Goal: Task Accomplishment & Management: Complete application form

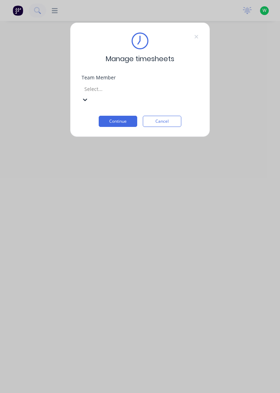
scroll to position [258, 0]
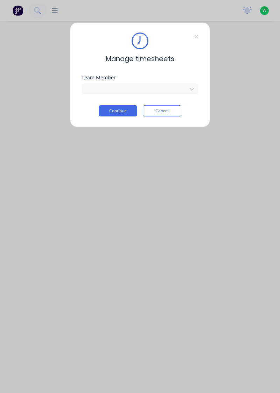
click at [104, 114] on button "Continue" at bounding box center [118, 110] width 38 height 11
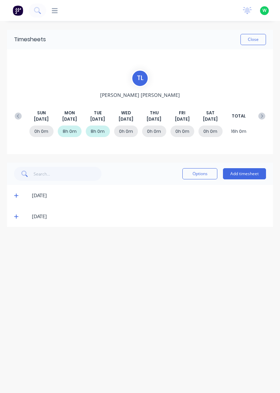
click at [245, 174] on button "Add timesheet" at bounding box center [244, 173] width 43 height 11
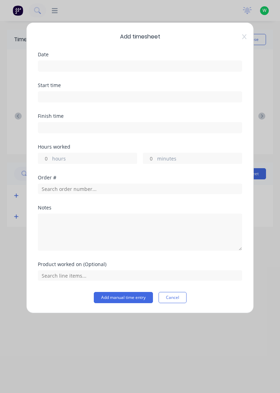
click at [142, 65] on input at bounding box center [140, 66] width 204 height 10
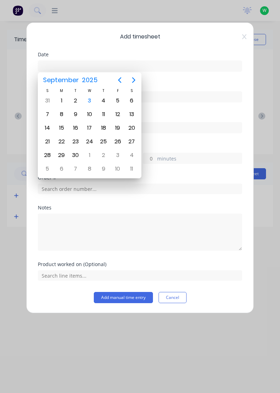
click at [92, 104] on div "3" at bounding box center [89, 101] width 10 height 10
type input "[DATE]"
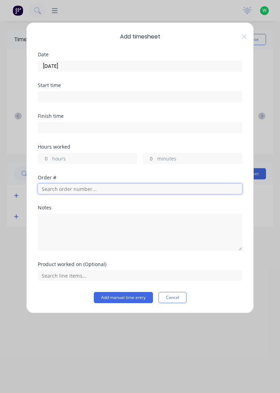
click at [97, 190] on input "text" at bounding box center [140, 189] width 204 height 10
type input "17943"
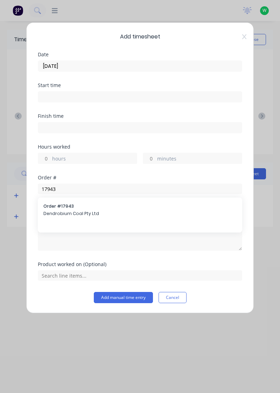
click at [52, 212] on span "Dendrobium Coal Pty Ltd" at bounding box center [139, 214] width 193 height 6
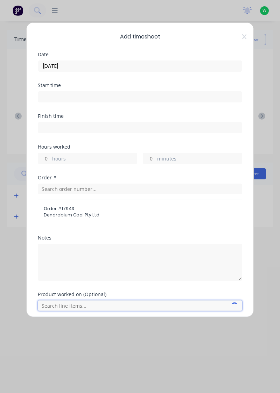
click at [57, 306] on input "text" at bounding box center [140, 306] width 204 height 10
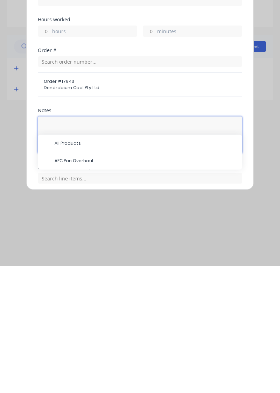
click at [47, 251] on textarea at bounding box center [140, 262] width 204 height 37
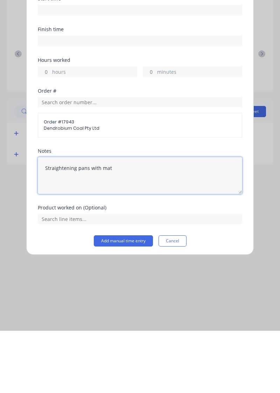
scroll to position [2, 0]
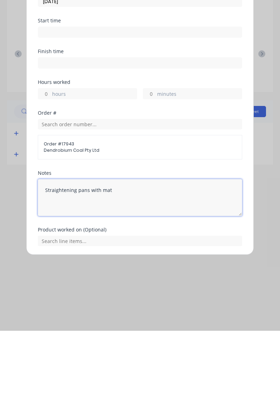
click at [59, 276] on textarea "Straightening pans with mat" at bounding box center [140, 259] width 204 height 37
type textarea "Straightening pans with mat"
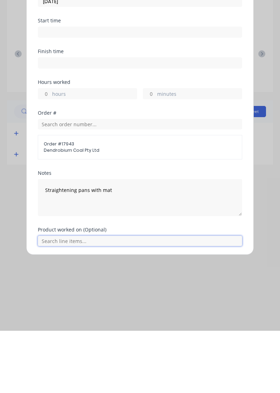
click at [52, 305] on input "text" at bounding box center [140, 303] width 204 height 10
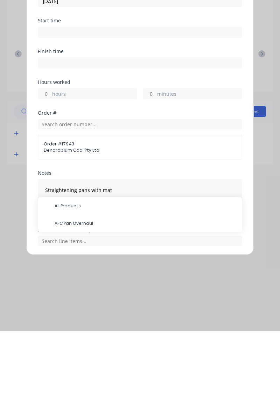
click at [55, 286] on span "AFC Pan Overhaul" at bounding box center [146, 286] width 182 height 6
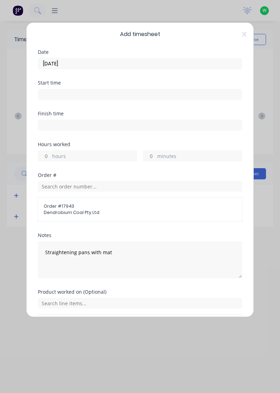
click at [53, 159] on label "hours" at bounding box center [94, 157] width 85 height 9
click at [50, 159] on input "hours" at bounding box center [44, 156] width 12 height 10
type input "7.5"
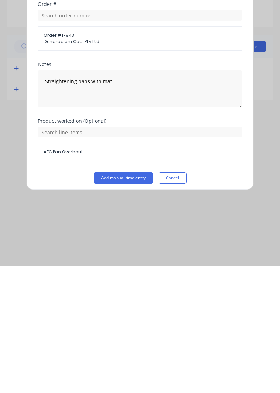
scroll to position [48, 0]
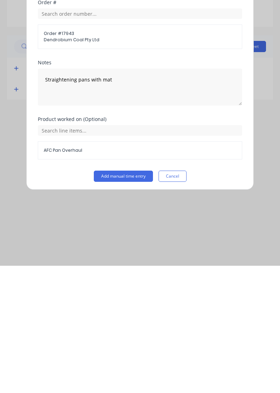
click at [108, 303] on button "Add manual time entry" at bounding box center [123, 303] width 59 height 11
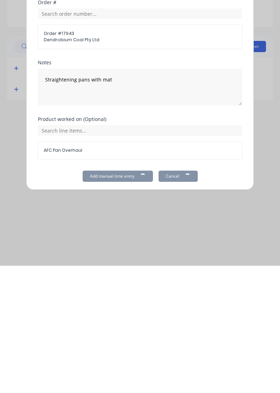
scroll to position [0, 0]
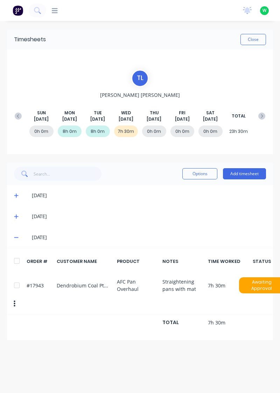
click at [254, 171] on button "Add timesheet" at bounding box center [244, 173] width 43 height 11
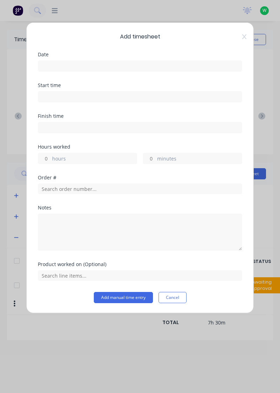
click at [46, 68] on input at bounding box center [140, 66] width 204 height 10
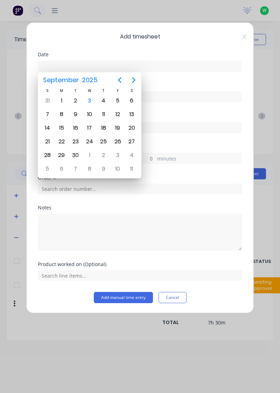
click at [85, 98] on div "3" at bounding box center [89, 101] width 10 height 10
type input "[DATE]"
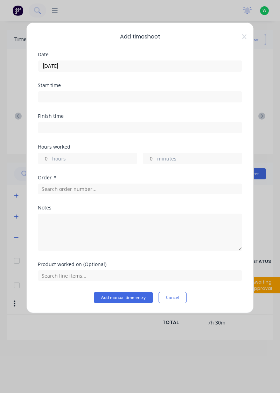
click at [47, 160] on input "hours" at bounding box center [44, 158] width 12 height 10
type input "0.5"
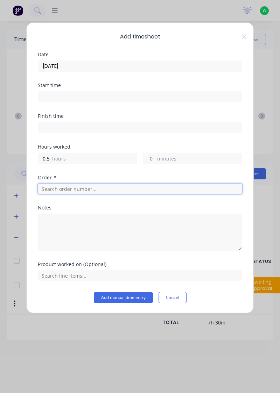
click at [51, 187] on input "text" at bounding box center [140, 189] width 204 height 10
type input "17483"
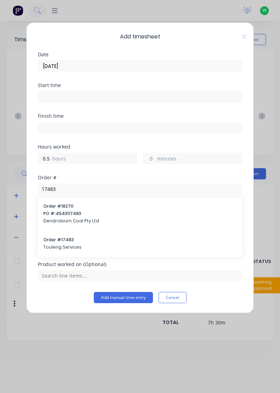
click at [56, 247] on span "Touleng Services" at bounding box center [139, 247] width 193 height 6
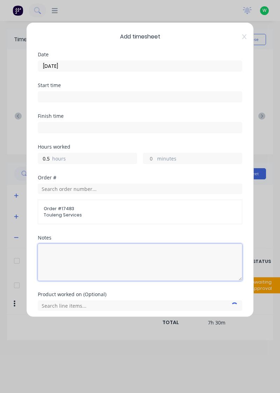
click at [52, 269] on textarea at bounding box center [140, 262] width 204 height 37
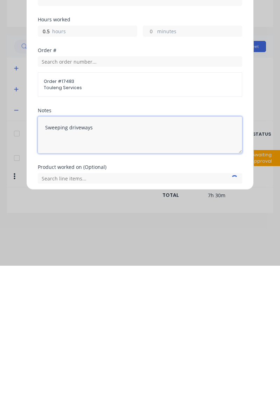
type textarea "Sweeping driveways"
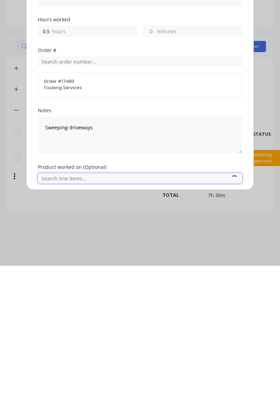
click at [64, 307] on input "text" at bounding box center [140, 306] width 204 height 10
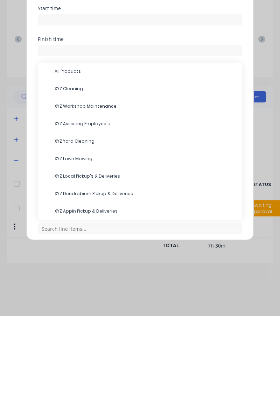
click at [63, 163] on span "XYZ Cleaning" at bounding box center [146, 166] width 182 height 6
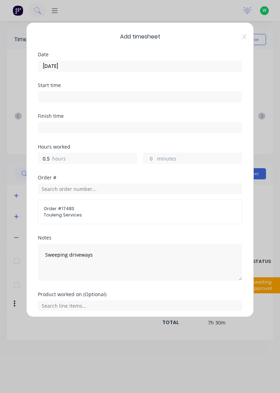
scroll to position [48, 0]
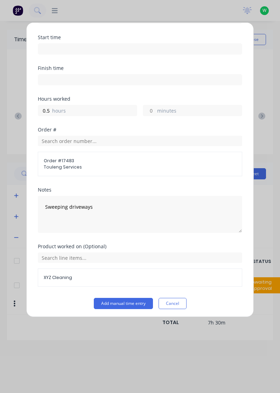
click at [113, 304] on button "Add manual time entry" at bounding box center [123, 303] width 59 height 11
